Goal: Transaction & Acquisition: Book appointment/travel/reservation

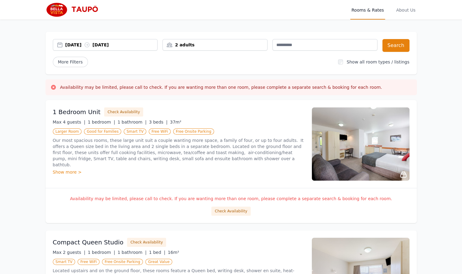
click at [85, 44] on div "[DATE] [DATE]" at bounding box center [111, 45] width 92 height 6
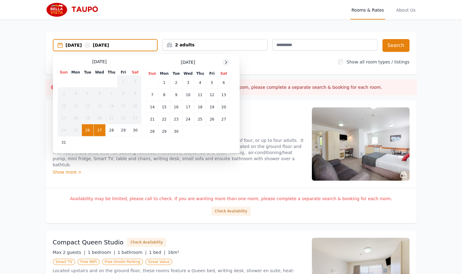
click at [229, 61] on div at bounding box center [225, 62] width 7 height 7
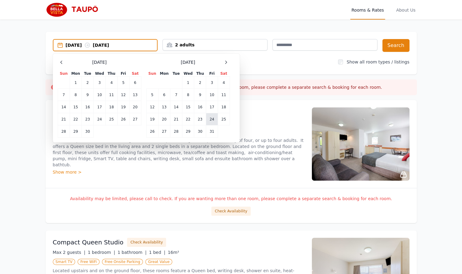
click at [212, 117] on td "24" at bounding box center [212, 119] width 12 height 12
click at [222, 120] on td "25" at bounding box center [224, 119] width 12 height 12
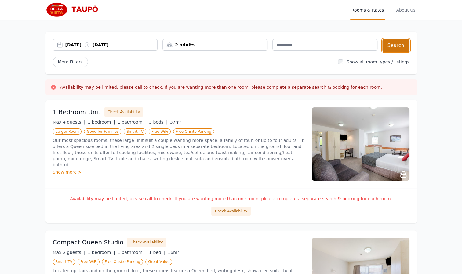
click at [398, 45] on button "Search" at bounding box center [395, 45] width 27 height 13
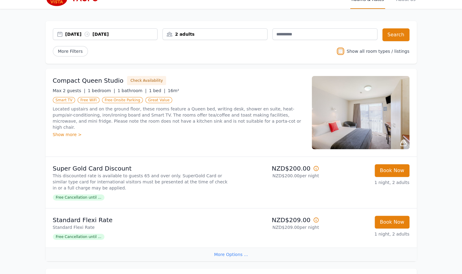
scroll to position [11, 0]
click at [398, 33] on button "Search" at bounding box center [395, 34] width 27 height 13
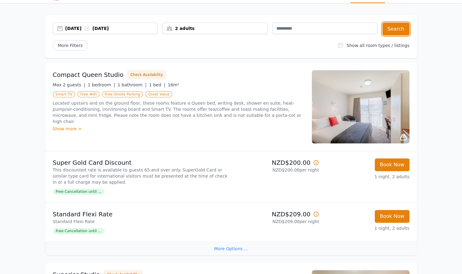
scroll to position [0, 0]
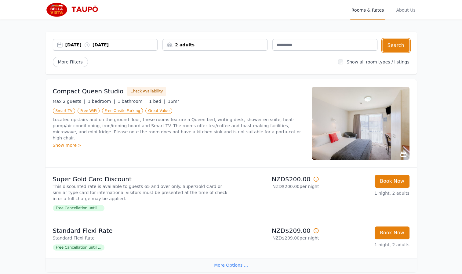
click at [202, 44] on div "2 adults" at bounding box center [215, 45] width 104 height 6
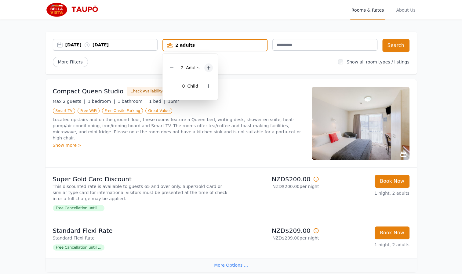
click at [206, 67] on icon at bounding box center [208, 67] width 5 height 5
click at [393, 41] on button "Search" at bounding box center [395, 45] width 27 height 13
